Goal: Information Seeking & Learning: Learn about a topic

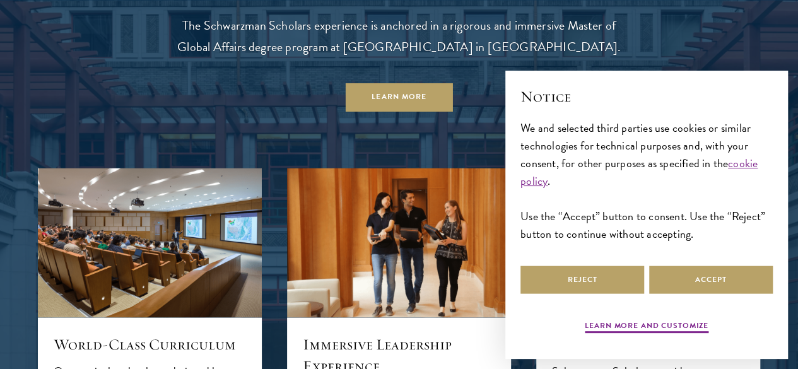
scroll to position [1116, 0]
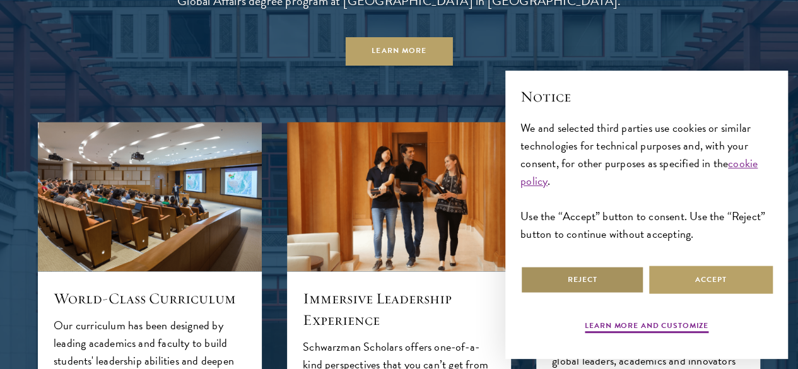
click at [612, 271] on button "Reject" at bounding box center [582, 280] width 124 height 28
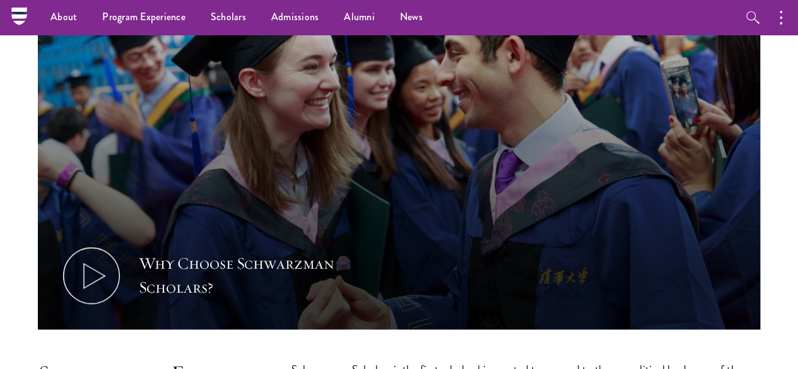
scroll to position [0, 0]
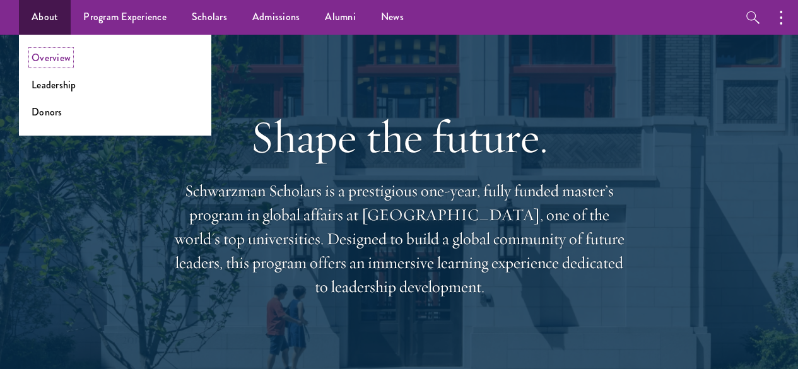
click at [53, 59] on link "Overview" at bounding box center [51, 57] width 39 height 15
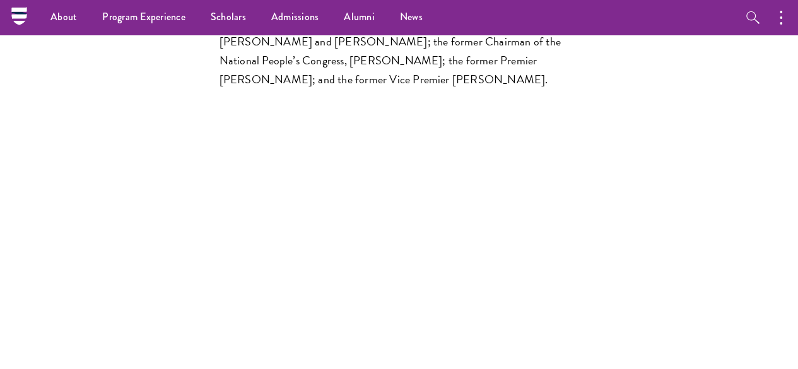
scroll to position [3730, 0]
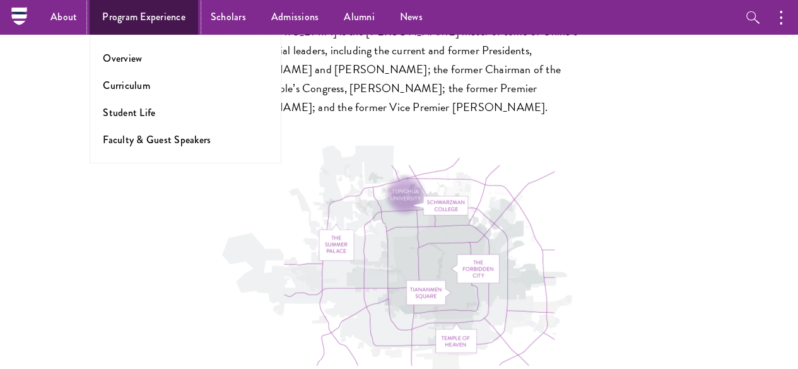
click at [161, 17] on link "Program Experience" at bounding box center [144, 17] width 108 height 35
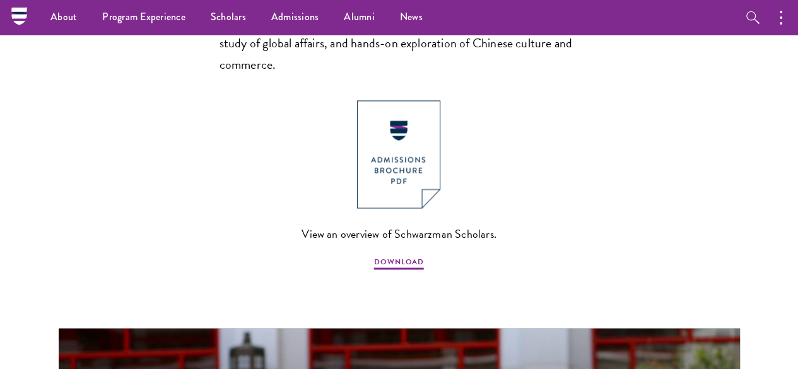
scroll to position [932, 0]
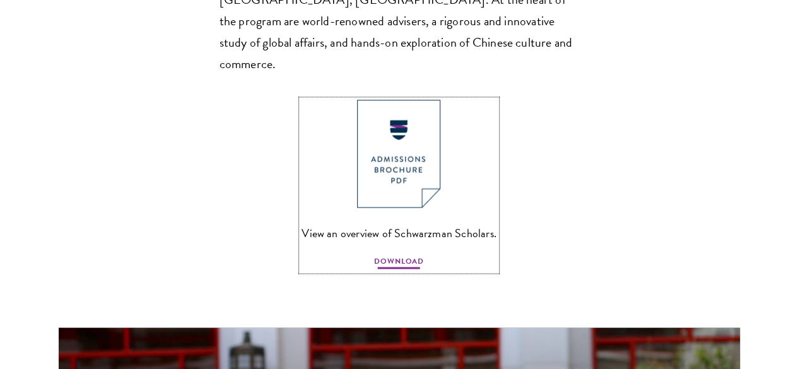
click at [406, 263] on span "DOWNLOAD" at bounding box center [399, 262] width 50 height 15
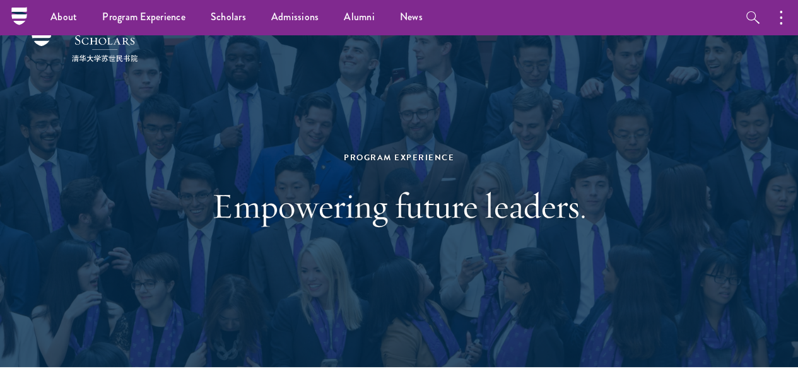
scroll to position [0, 0]
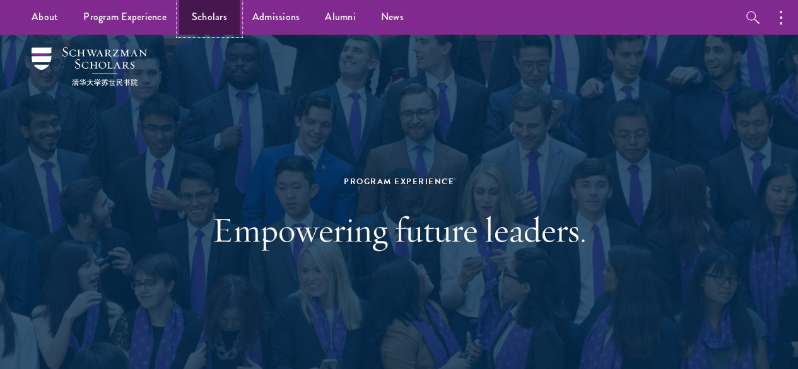
click at [206, 15] on link "Scholars" at bounding box center [209, 17] width 61 height 35
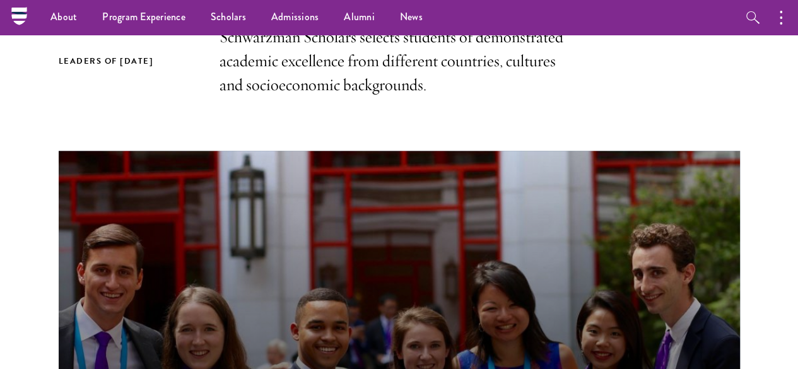
scroll to position [338, 0]
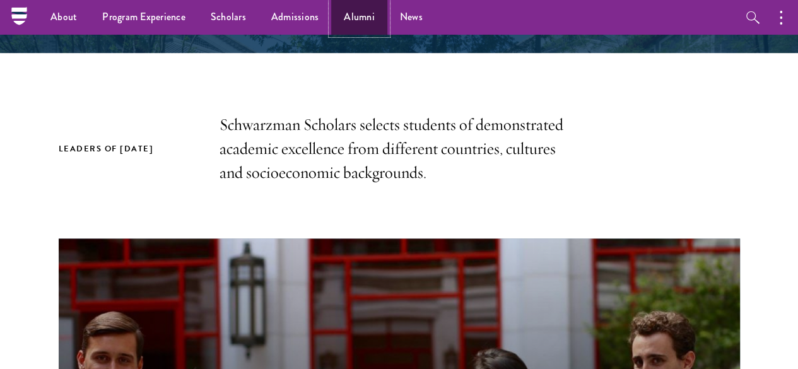
click at [361, 15] on link "Alumni" at bounding box center [359, 17] width 56 height 35
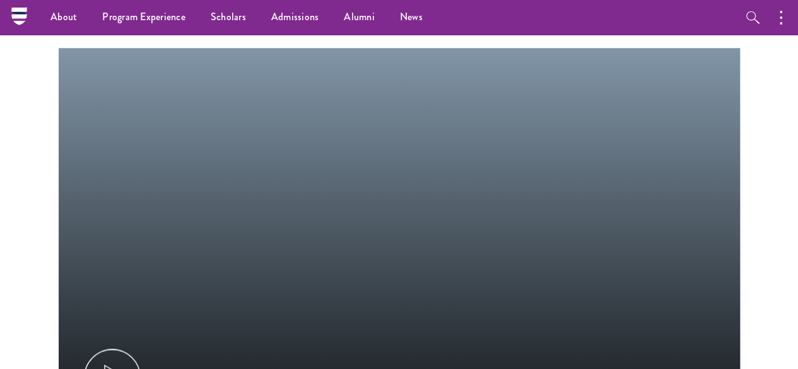
scroll to position [644, 0]
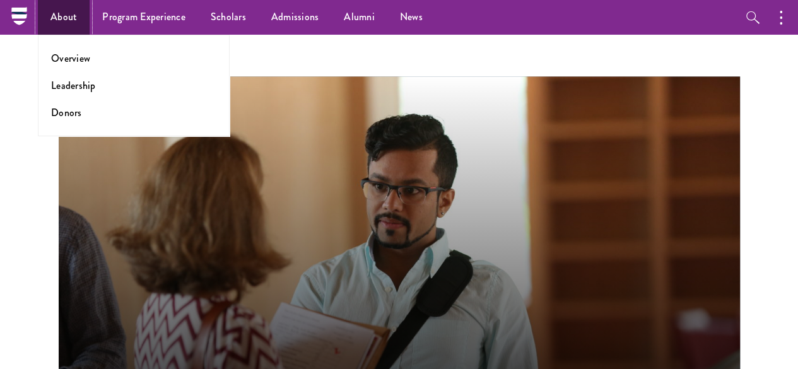
click at [64, 15] on link "About" at bounding box center [64, 17] width 52 height 35
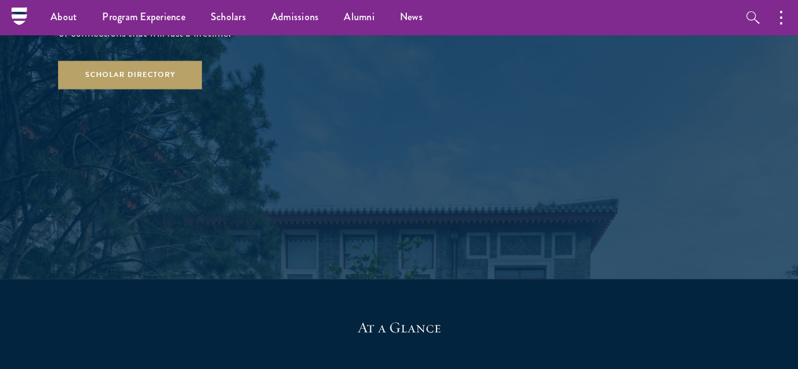
scroll to position [2045, 0]
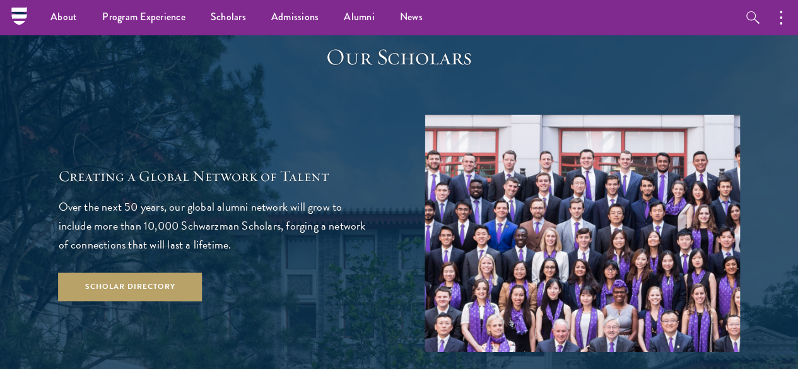
click at [23, 12] on nav "About Overview Leadership Donors Program Experience Overview Curriculum Student…" at bounding box center [319, 17] width 600 height 35
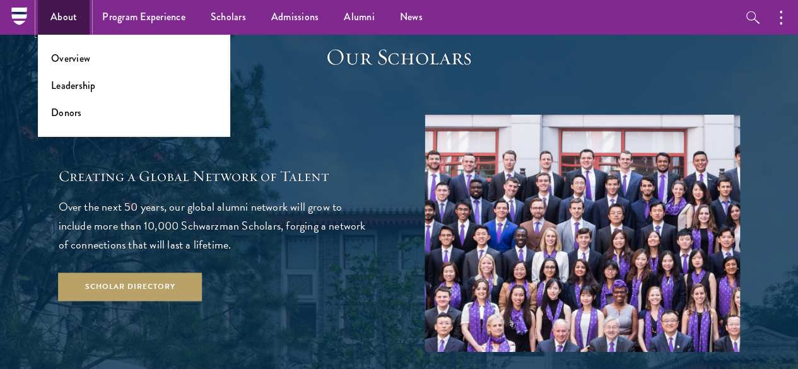
click at [73, 19] on link "About" at bounding box center [64, 17] width 52 height 35
